Goal: Task Accomplishment & Management: Manage account settings

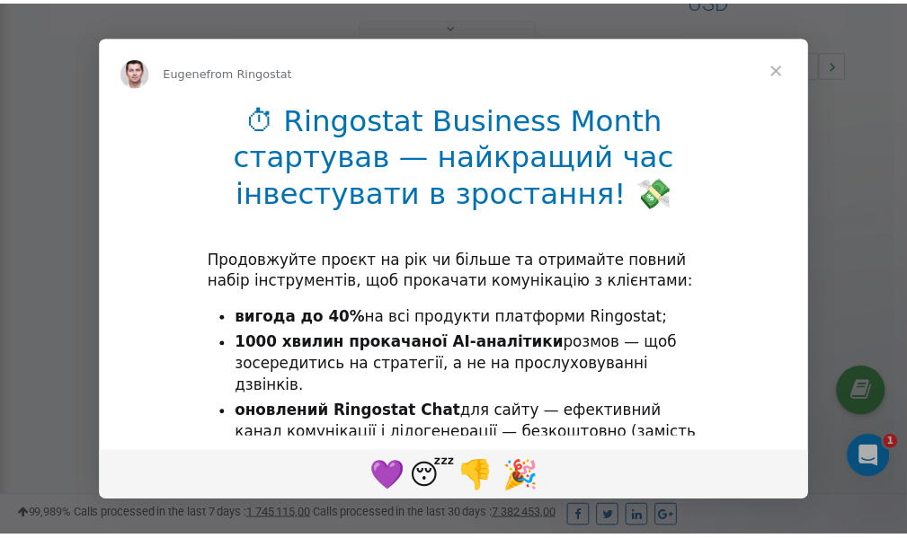
scroll to position [538, 0]
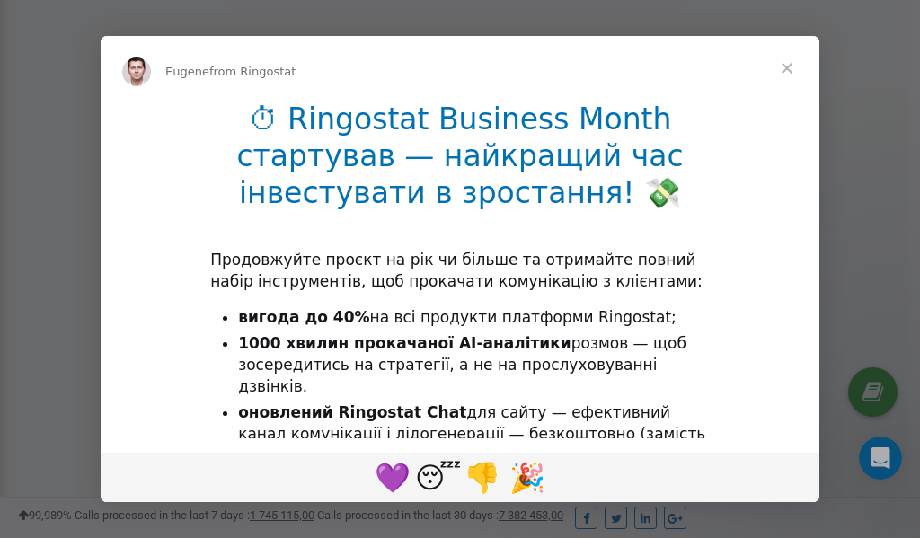
click at [791, 70] on span "Close" at bounding box center [787, 68] width 65 height 65
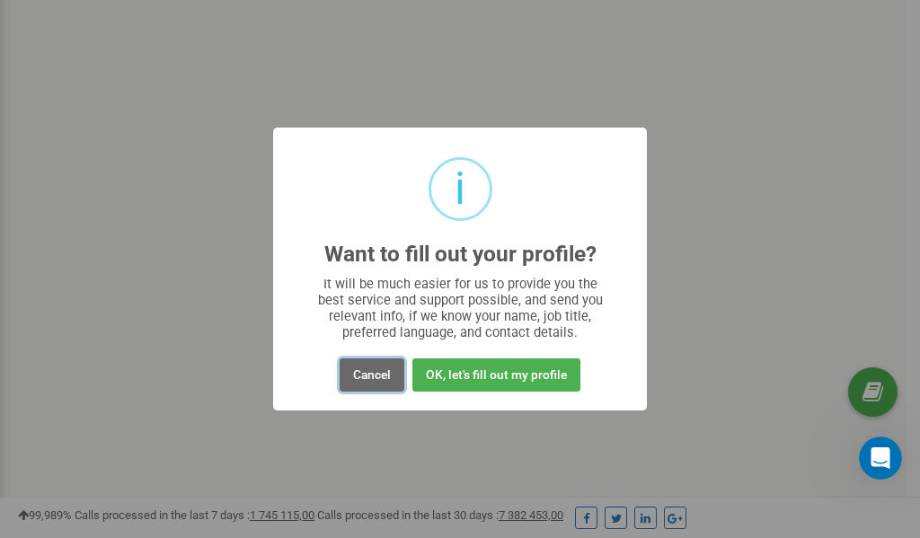
click at [377, 372] on button "Cancel" at bounding box center [372, 375] width 65 height 33
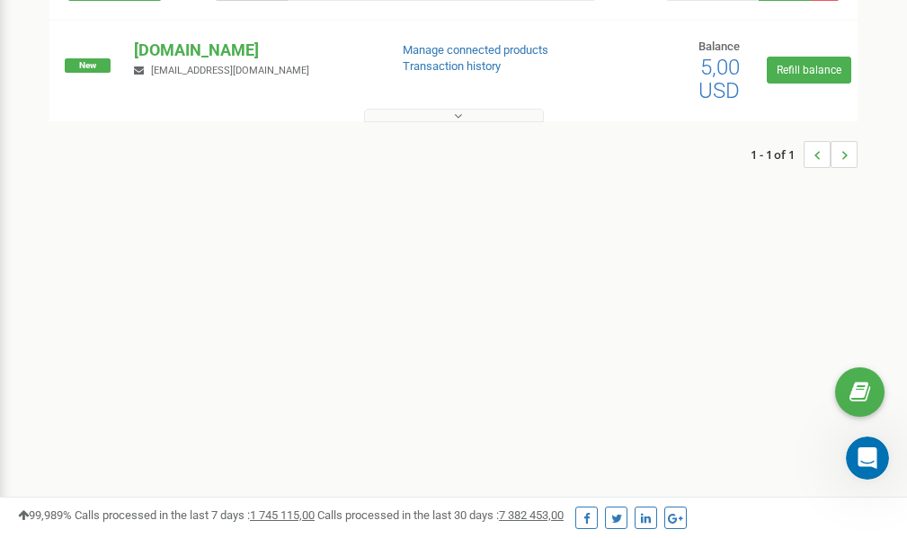
scroll to position [0, 0]
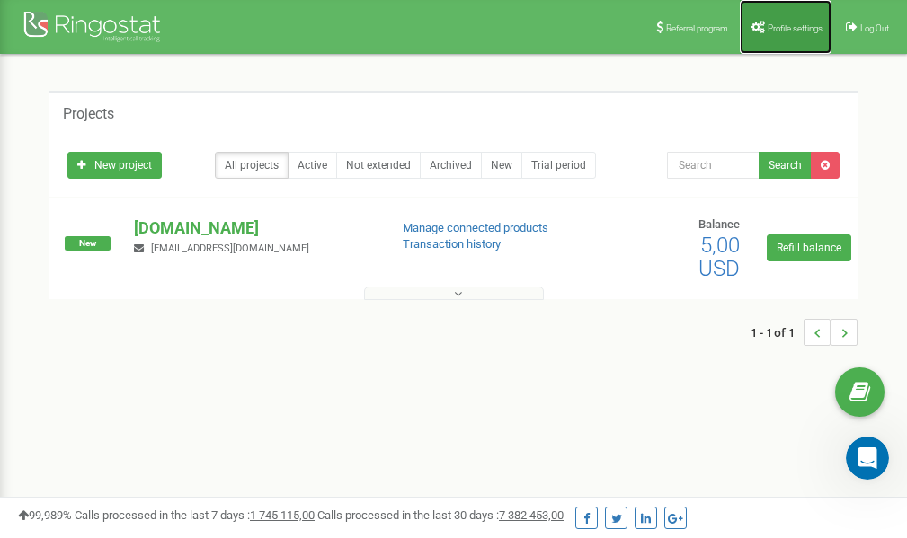
click at [795, 23] on span "Profile settings" at bounding box center [795, 28] width 55 height 10
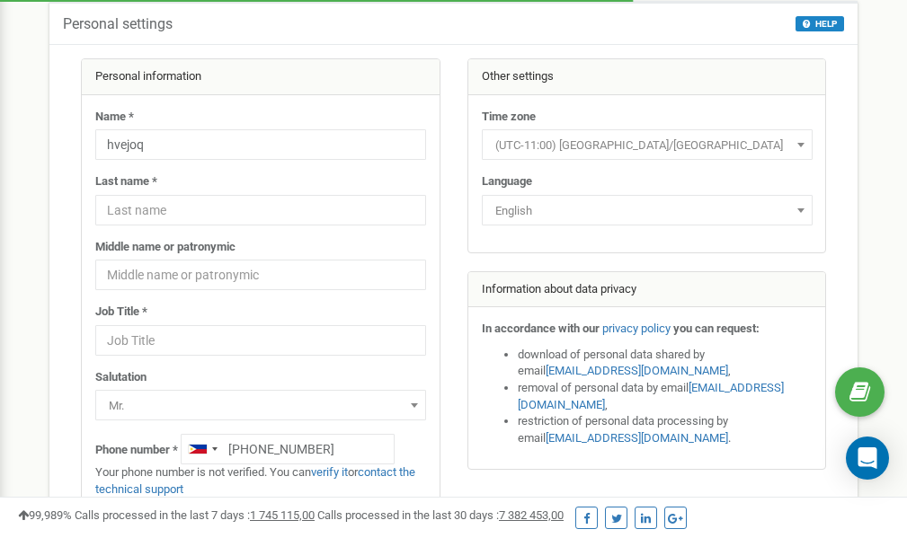
scroll to position [90, 0]
click at [337, 474] on link "verify it" at bounding box center [329, 472] width 37 height 13
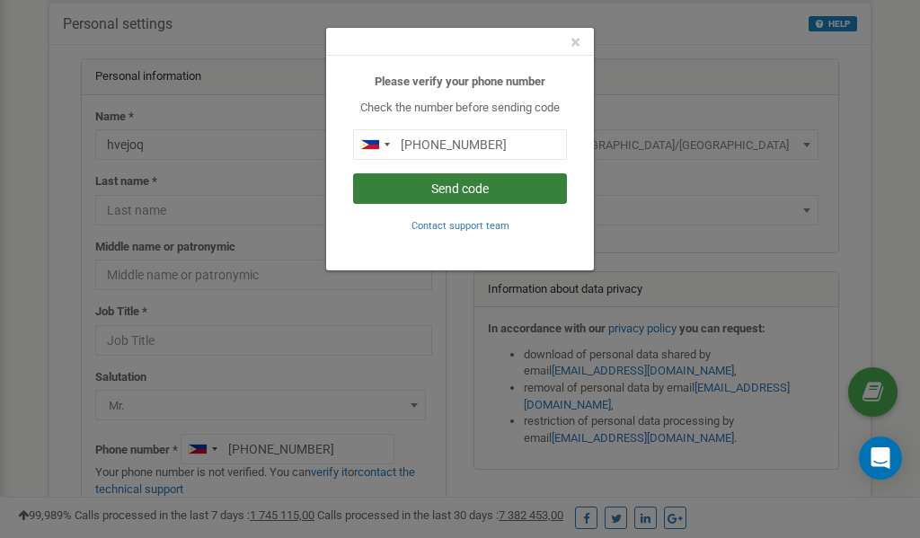
click at [463, 185] on button "Send code" at bounding box center [460, 188] width 214 height 31
